Goal: Information Seeking & Learning: Check status

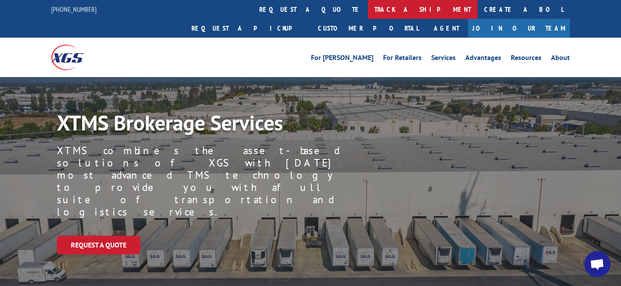
click at [368, 10] on link "track a shipment" at bounding box center [423, 9] width 110 height 19
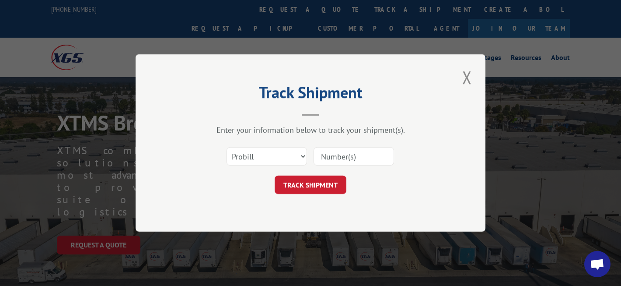
click at [340, 152] on input at bounding box center [354, 156] width 81 height 18
type input "70035848"
click at [322, 193] on div "Track Shipment Enter your information below to track your shipment(s). Select c…" at bounding box center [311, 142] width 350 height 177
click at [325, 187] on button "TRACK SHIPMENT" at bounding box center [311, 184] width 72 height 18
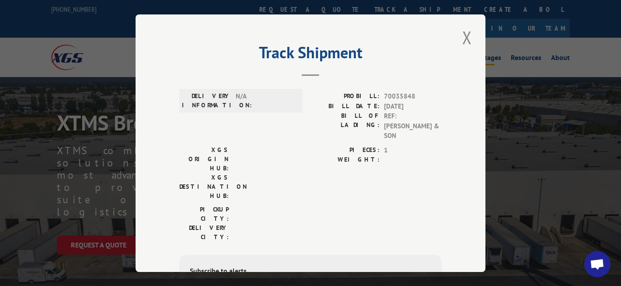
click at [466, 40] on button "Close modal" at bounding box center [467, 37] width 15 height 24
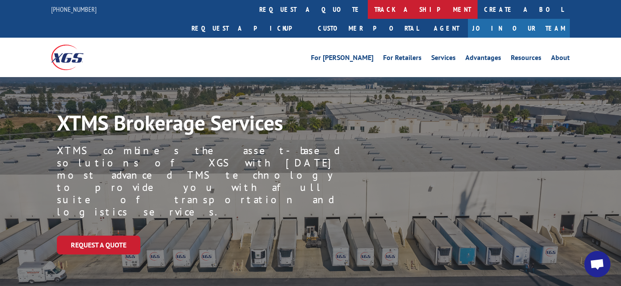
click at [368, 11] on link "track a shipment" at bounding box center [423, 9] width 110 height 19
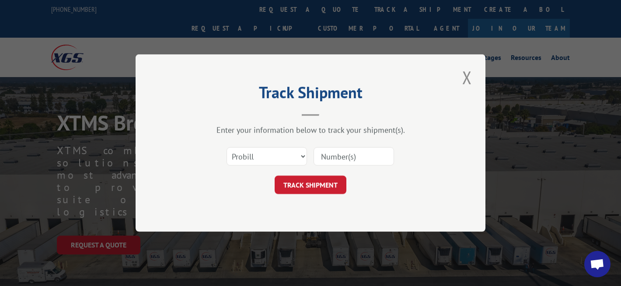
click at [358, 156] on input at bounding box center [354, 156] width 81 height 18
type input "70036174"
click button "TRACK SHIPMENT" at bounding box center [311, 184] width 72 height 18
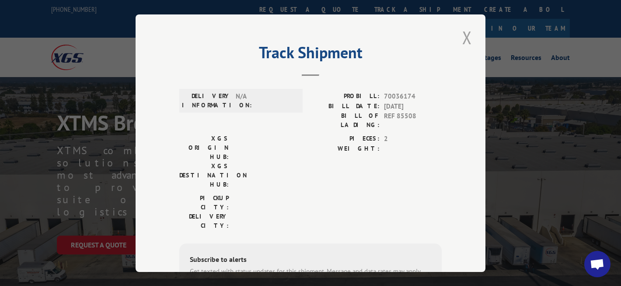
click at [461, 35] on button "Close modal" at bounding box center [467, 37] width 15 height 24
